Goal: Task Accomplishment & Management: Complete application form

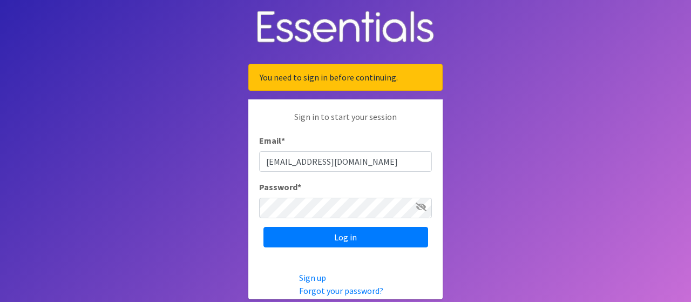
type input "[EMAIL_ADDRESS][DOMAIN_NAME]"
click at [417, 204] on icon at bounding box center [421, 207] width 11 height 9
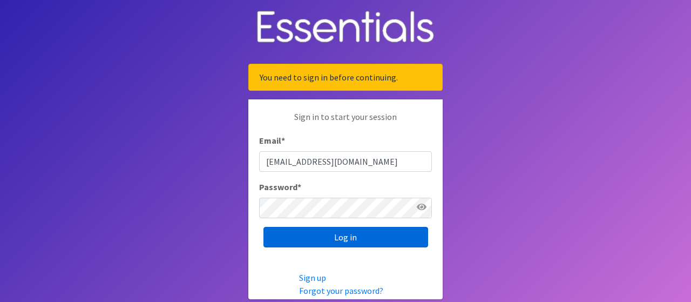
click at [340, 236] on input "Log in" at bounding box center [346, 237] width 165 height 21
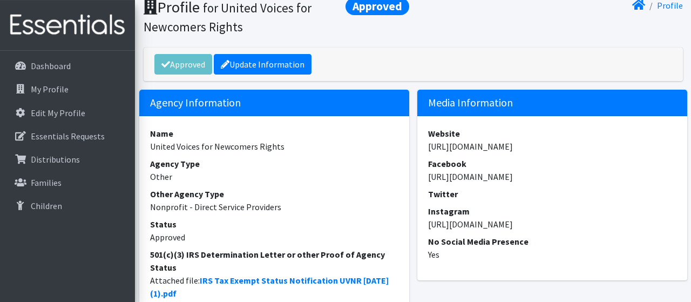
scroll to position [77, 0]
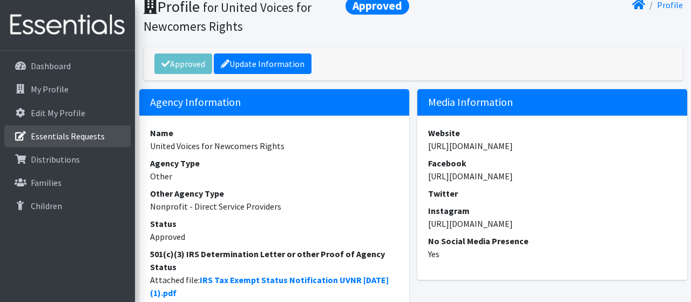
click at [68, 136] on p "Essentials Requests" at bounding box center [68, 136] width 74 height 11
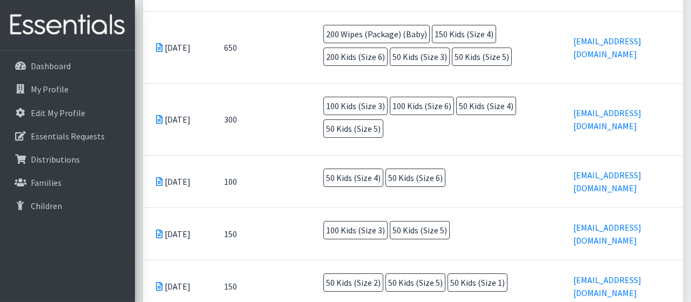
scroll to position [643, 0]
click at [409, 120] on td "100 Kids (Size 3) 100 Kids (Size 6) 50 Kids (Size 4) 50 Kids (Size 5)" at bounding box center [436, 118] width 251 height 71
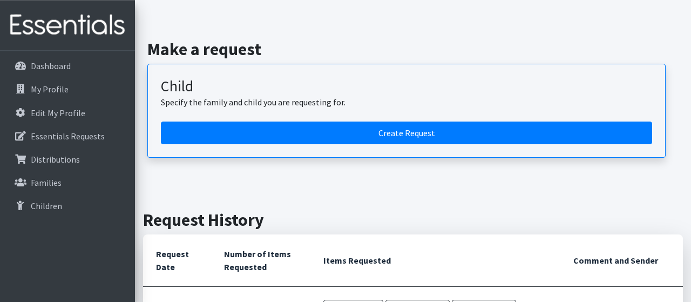
scroll to position [0, 0]
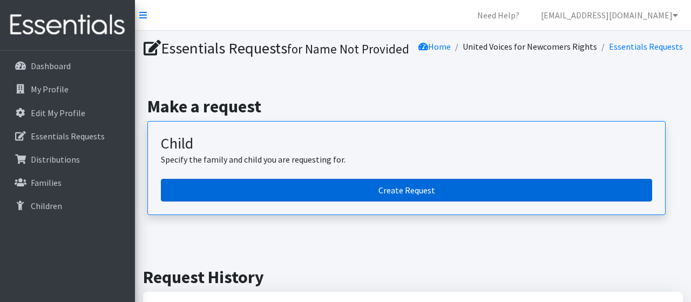
click at [409, 201] on link "Create Request" at bounding box center [407, 190] width 492 height 23
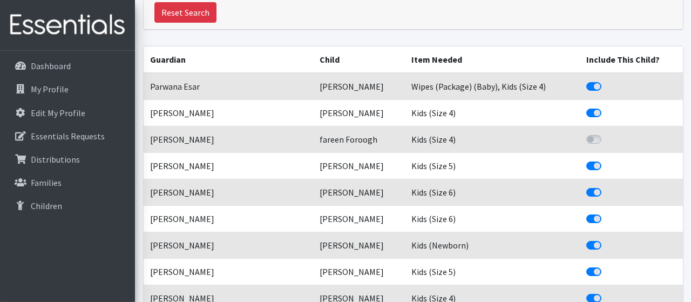
scroll to position [185, 0]
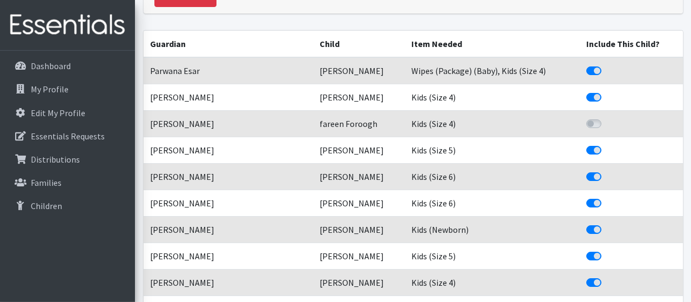
click at [606, 117] on label "Include This Child?" at bounding box center [606, 117] width 0 height 0
click at [590, 122] on input "Include This Child?" at bounding box center [591, 122] width 9 height 11
checkbox input "true"
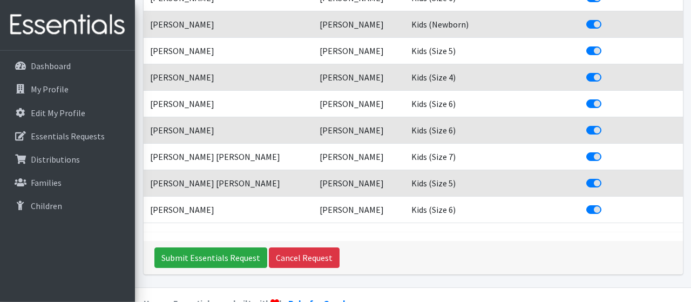
scroll to position [412, 0]
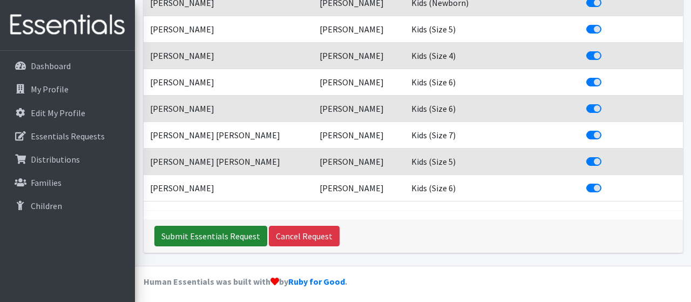
click at [213, 226] on input "Submit Essentials Request" at bounding box center [210, 236] width 113 height 21
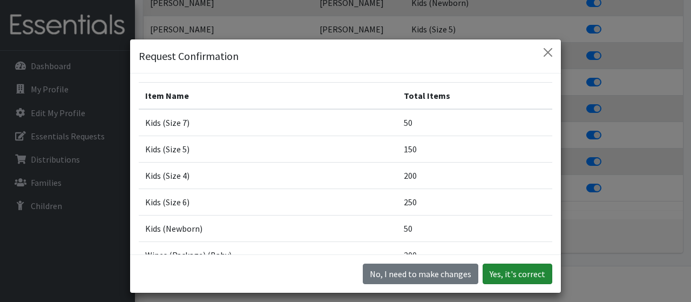
click at [513, 276] on button "Yes, it's correct" at bounding box center [518, 274] width 70 height 21
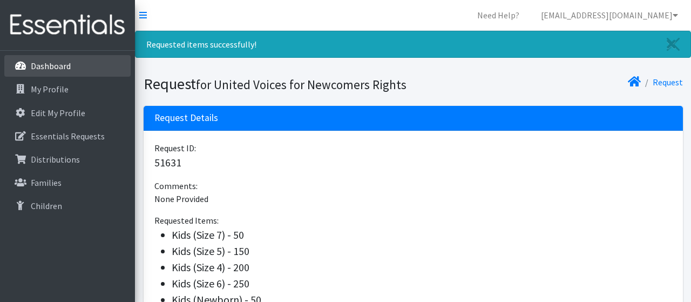
click at [83, 68] on link "Dashboard" at bounding box center [67, 66] width 126 height 22
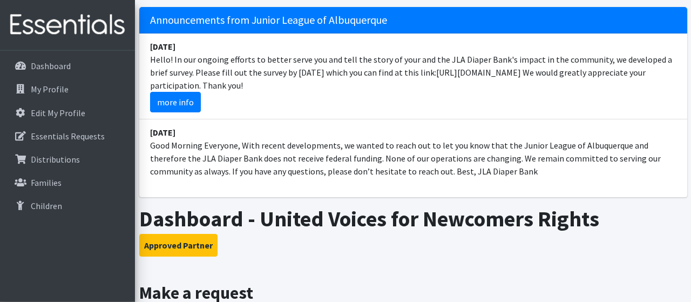
scroll to position [38, 0]
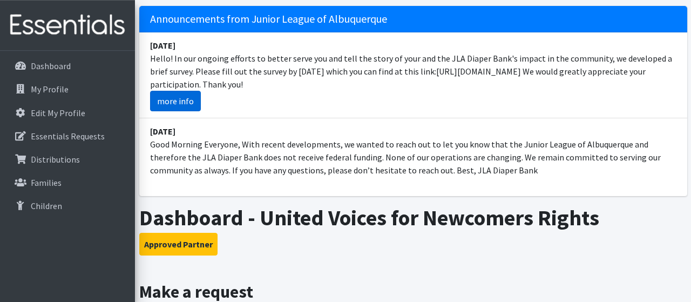
click at [180, 91] on link "more info" at bounding box center [175, 101] width 51 height 21
